Goal: Check status: Check status

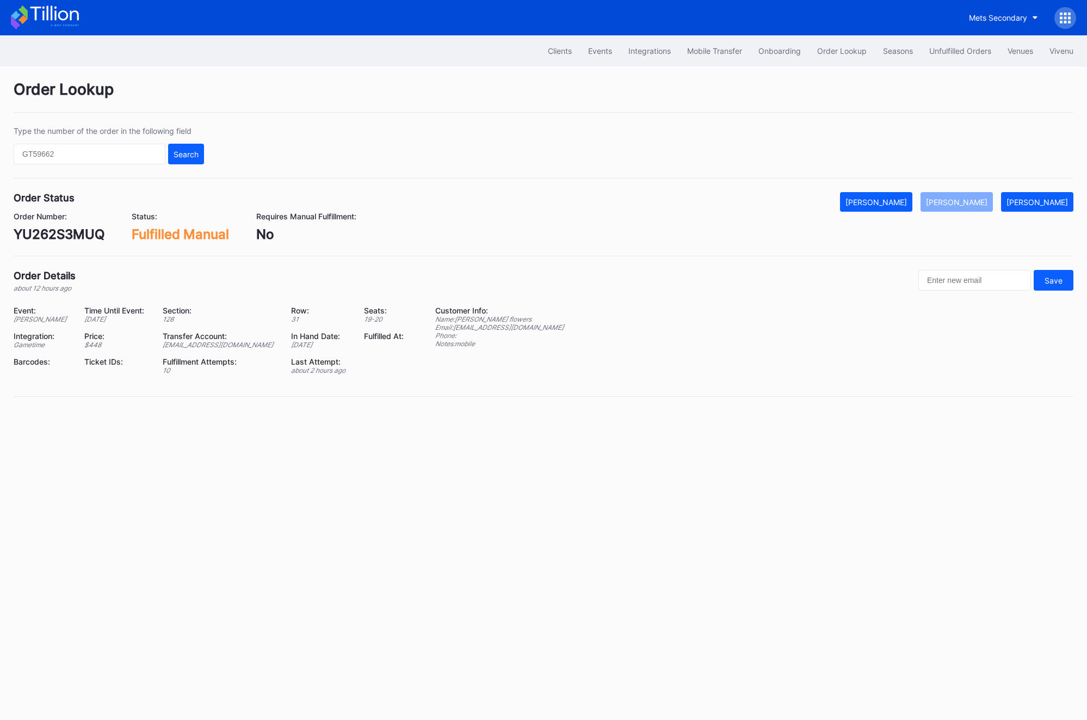
click at [44, 225] on div "Order Number: YU262S3MUQ" at bounding box center [59, 227] width 91 height 30
copy div "YU262S3MUQ"
